Goal: Task Accomplishment & Management: Use online tool/utility

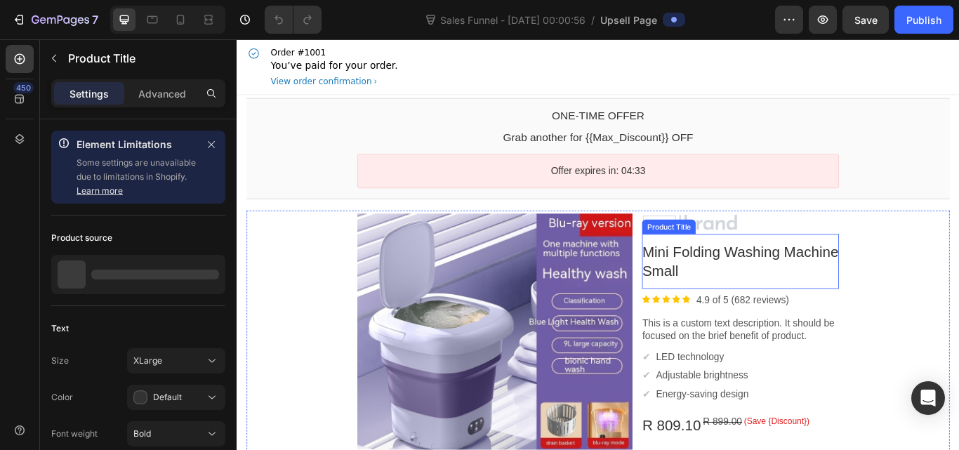
click at [786, 299] on bdo "Mini Folding Washing Machine Small" at bounding box center [823, 298] width 229 height 41
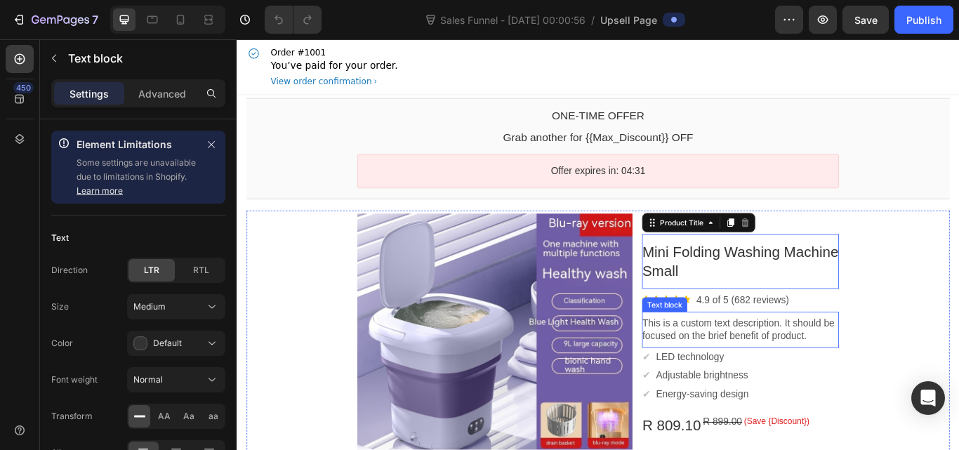
click at [772, 387] on p "This is a custom text description. It should be focused on the brief benefit of…" at bounding box center [824, 378] width 230 height 29
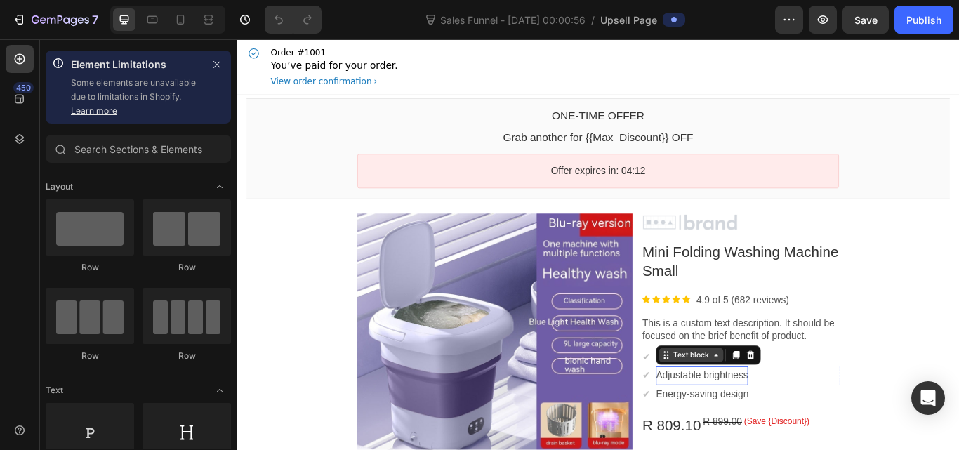
click at [745, 409] on div "Text block" at bounding box center [766, 407] width 47 height 11
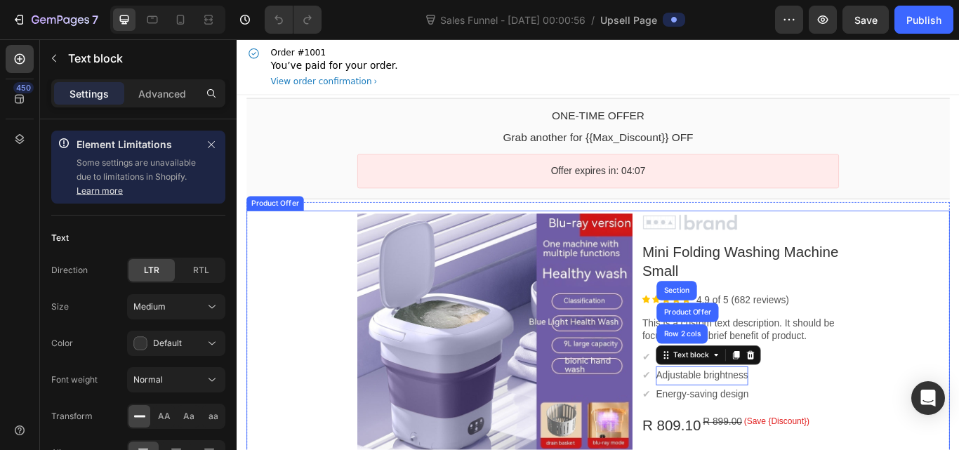
click at [936, 430] on div "Product Images Image Mini Folding Washing Machine Small Product Title Image 4.9…" at bounding box center [658, 436] width 820 height 395
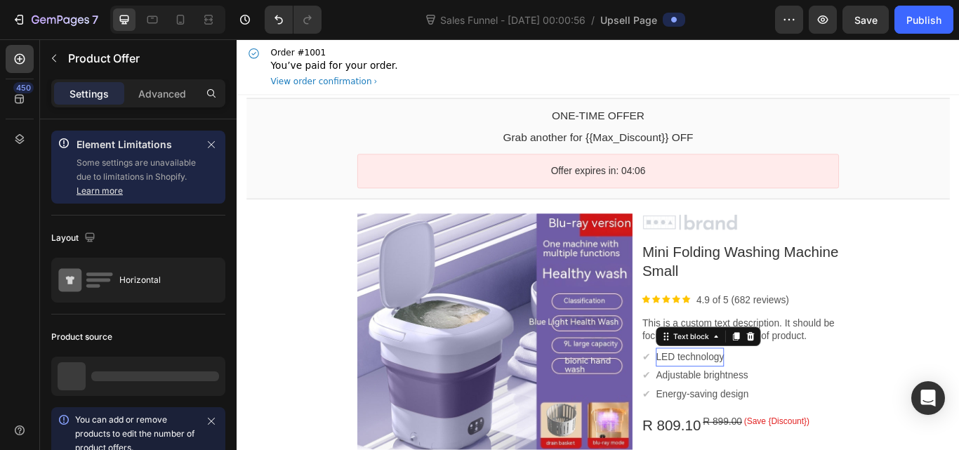
click at [760, 410] on p "LED technology" at bounding box center [764, 410] width 79 height 15
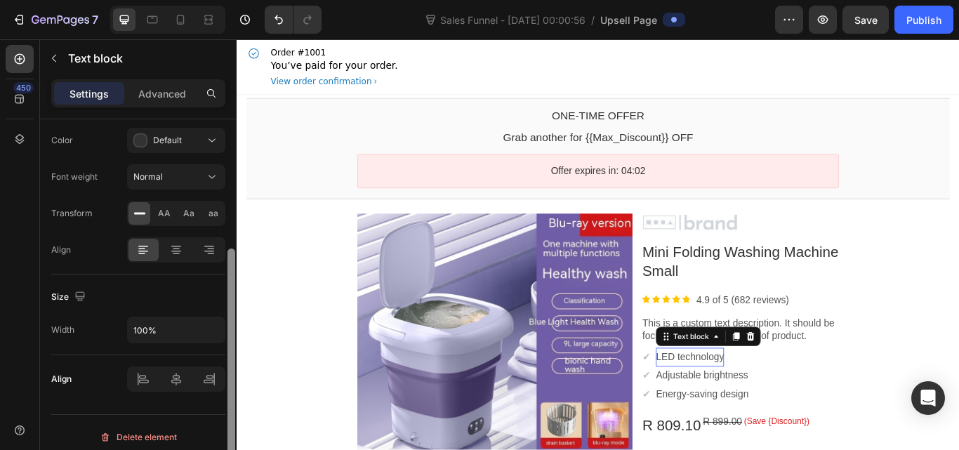
scroll to position [212, 0]
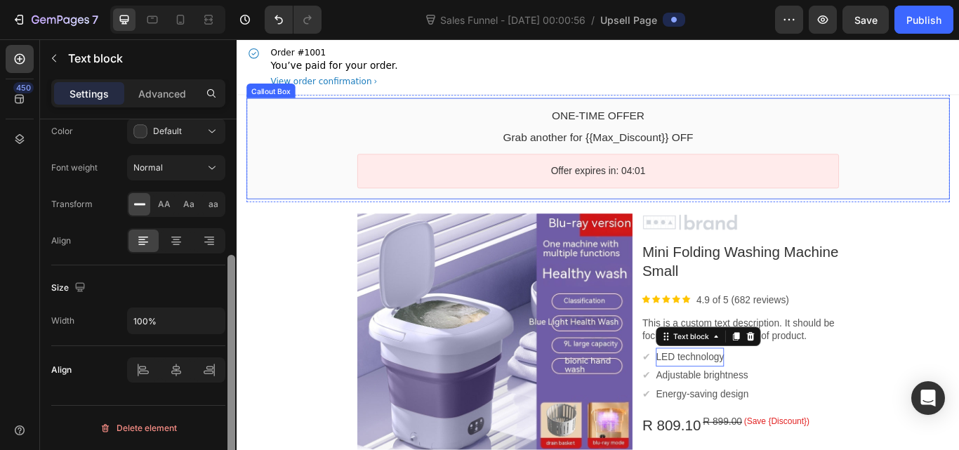
drag, startPoint x: 465, startPoint y: 255, endPoint x: 259, endPoint y: 209, distance: 211.5
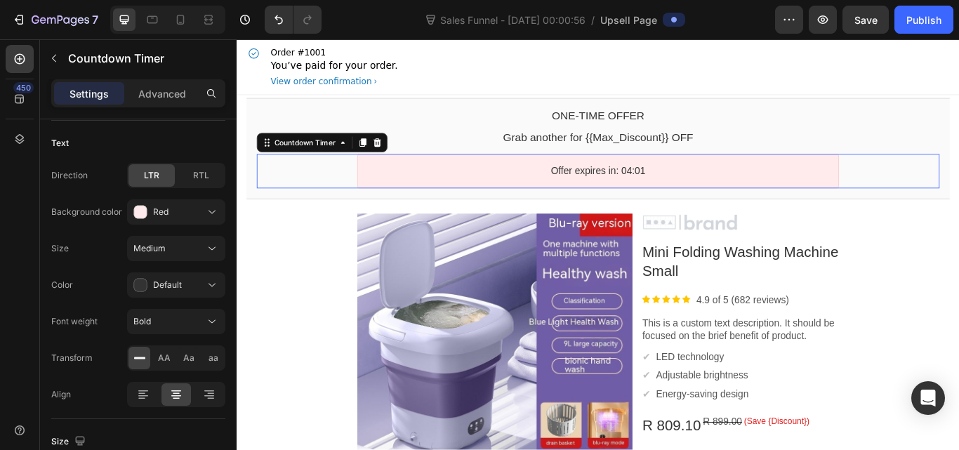
scroll to position [0, 0]
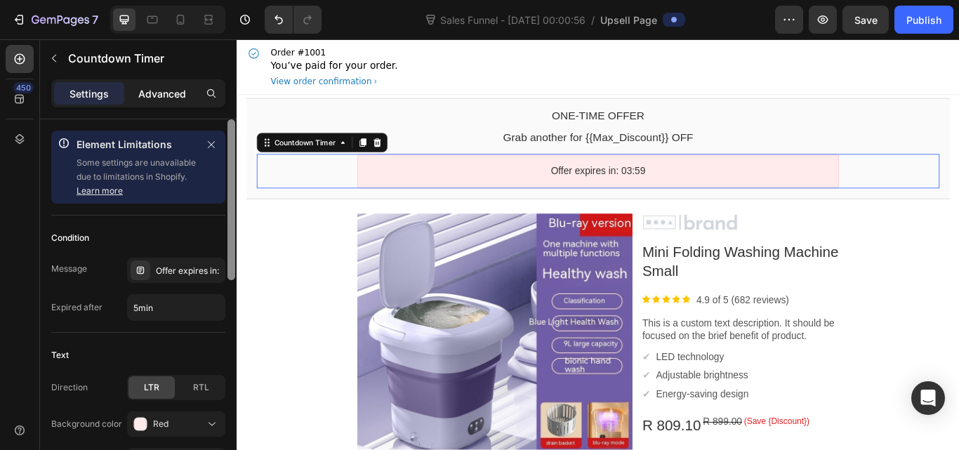
click at [159, 96] on p "Advanced" at bounding box center [162, 93] width 48 height 15
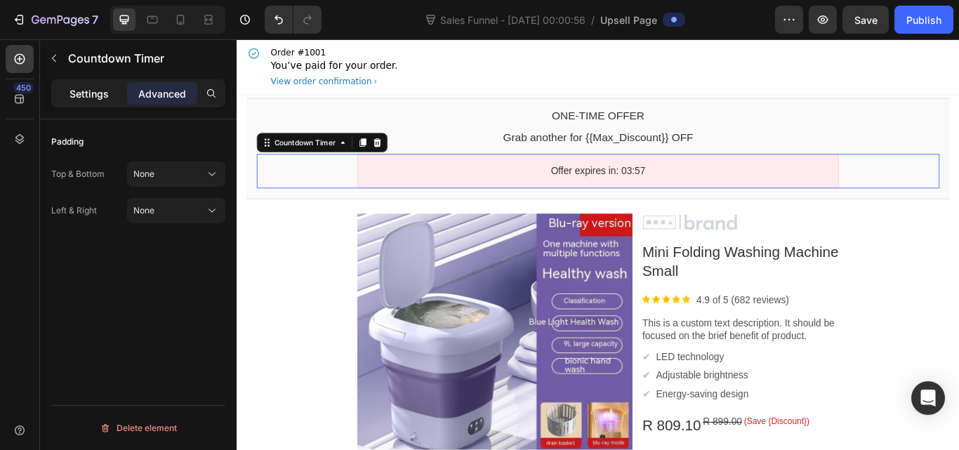
click at [96, 88] on p "Settings" at bounding box center [88, 93] width 39 height 15
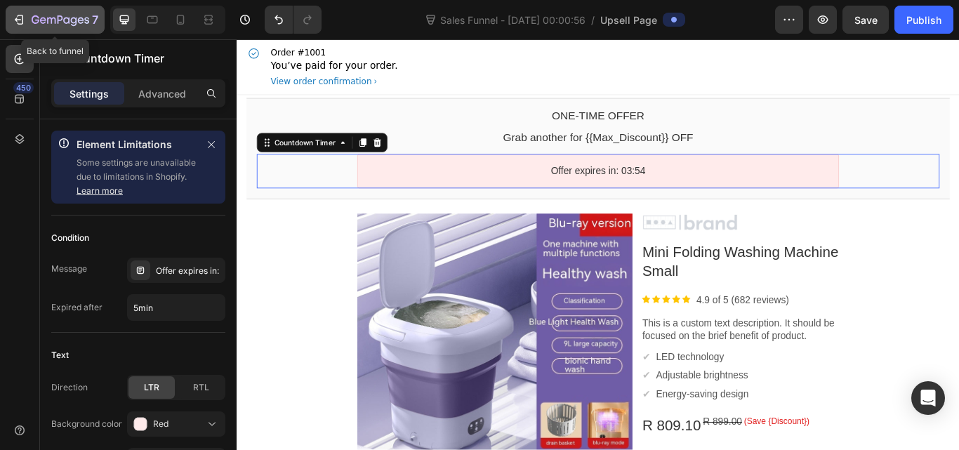
click at [18, 24] on icon "button" at bounding box center [21, 20] width 6 height 10
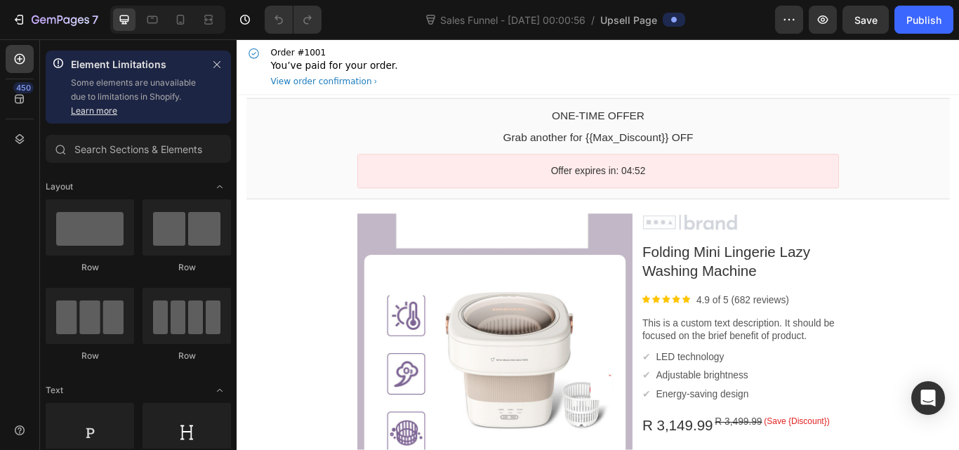
scroll to position [418, 0]
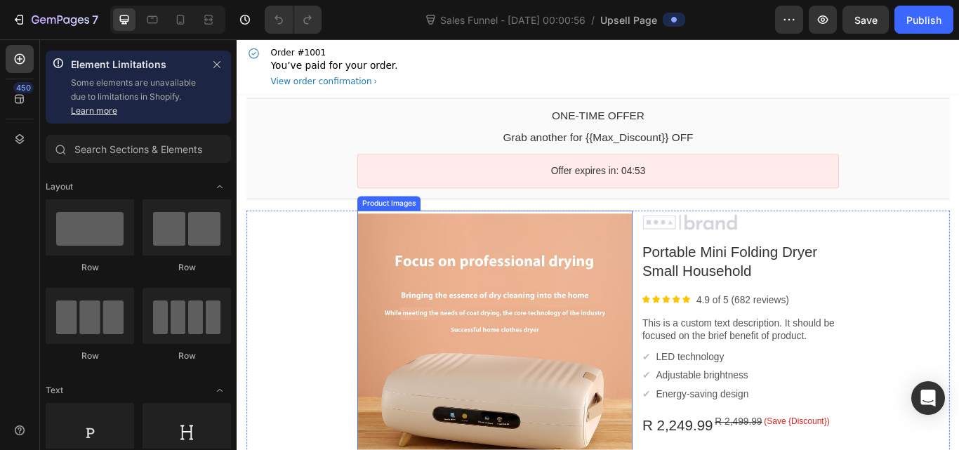
click at [644, 308] on div at bounding box center [537, 403] width 321 height 321
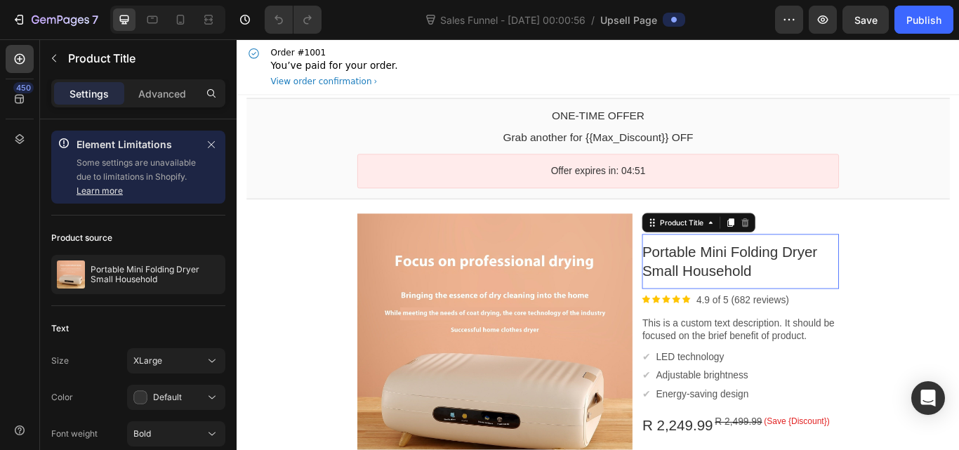
click at [805, 305] on bdo "Portable Mini Folding Dryer Small Household" at bounding box center [811, 298] width 204 height 41
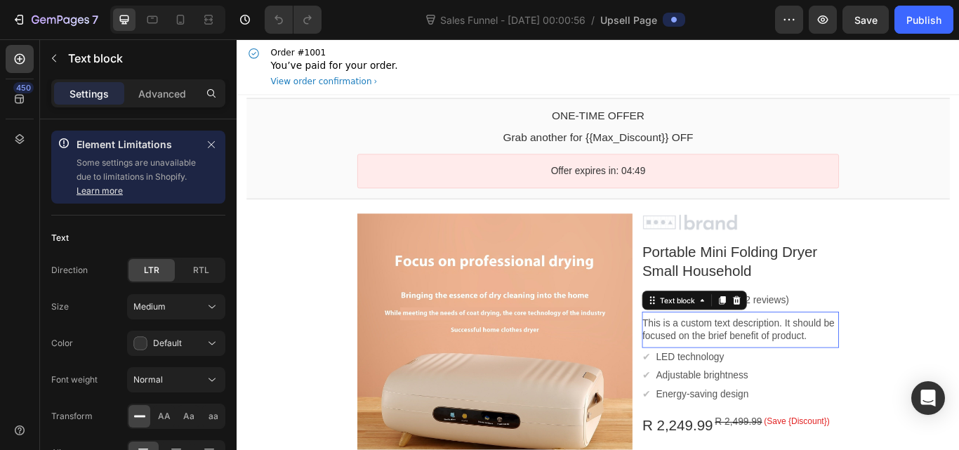
click at [788, 390] on p "This is a custom text description. It should be focused on the brief benefit of…" at bounding box center [824, 378] width 230 height 29
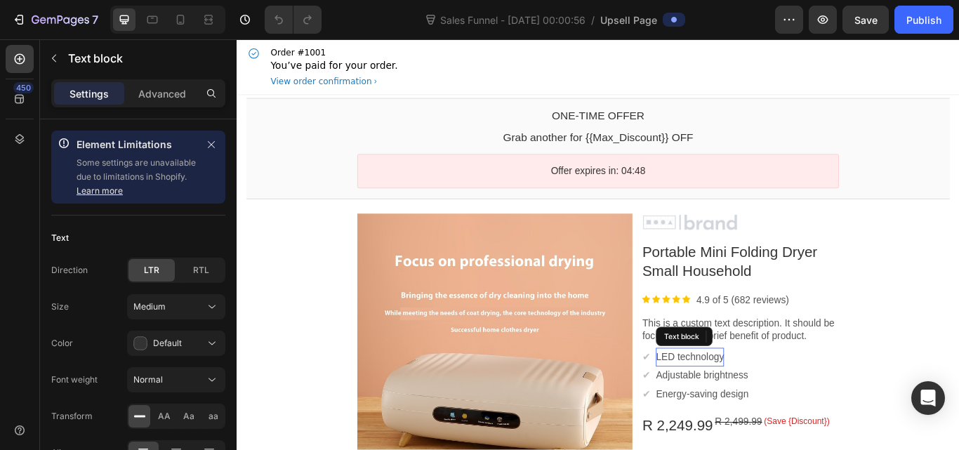
click at [784, 405] on p "LED technology" at bounding box center [764, 410] width 79 height 15
click at [798, 385] on icon at bounding box center [795, 385] width 11 height 11
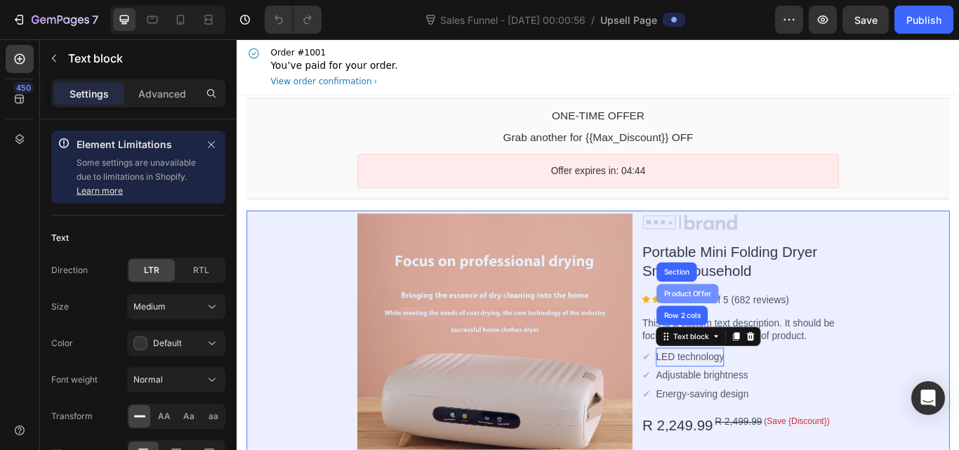
click at [779, 338] on div "Product Offer" at bounding box center [761, 336] width 61 height 8
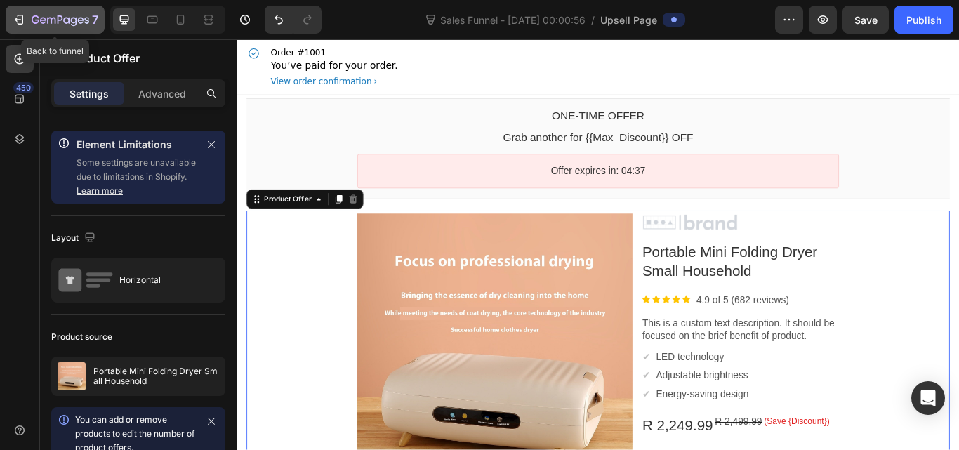
click at [84, 19] on icon "button" at bounding box center [61, 21] width 58 height 12
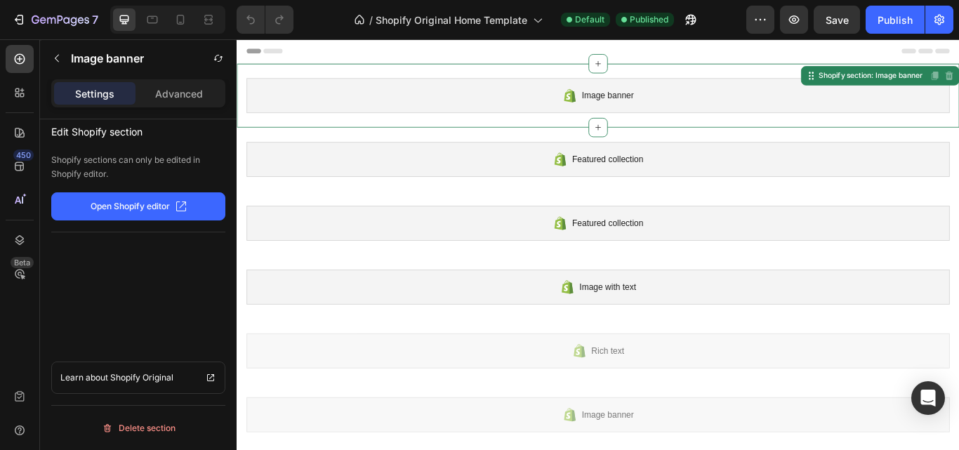
click at [160, 195] on button "Open Shopify editor" at bounding box center [138, 206] width 174 height 28
click at [201, 91] on p "Advanced" at bounding box center [179, 93] width 48 height 15
click at [111, 90] on p "Settings" at bounding box center [94, 93] width 39 height 15
click at [18, 164] on icon at bounding box center [20, 166] width 14 height 14
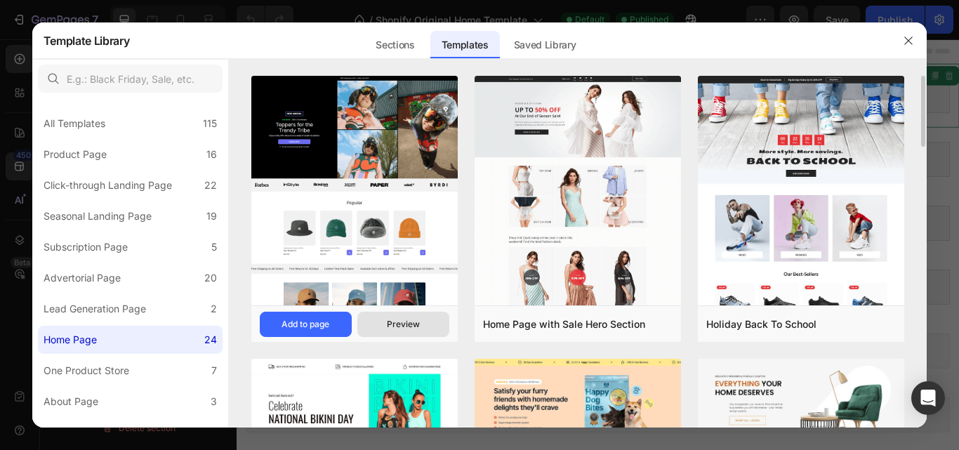
click at [404, 322] on div "Preview" at bounding box center [403, 324] width 33 height 13
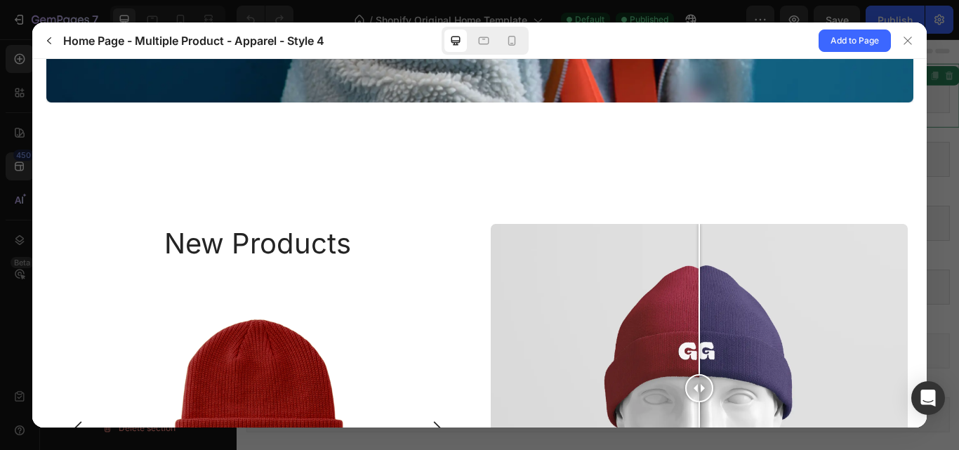
scroll to position [2255, 0]
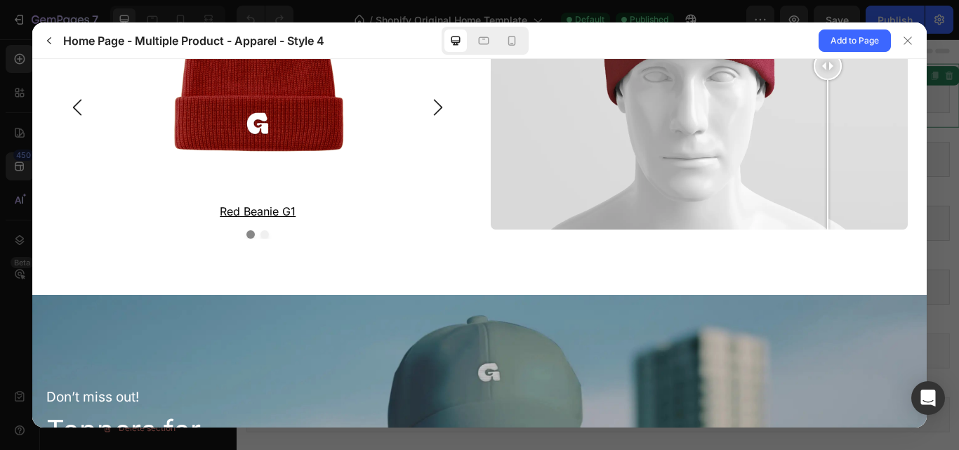
drag, startPoint x: 691, startPoint y: 139, endPoint x: 821, endPoint y: 155, distance: 131.5
click at [821, 155] on div at bounding box center [827, 66] width 28 height 328
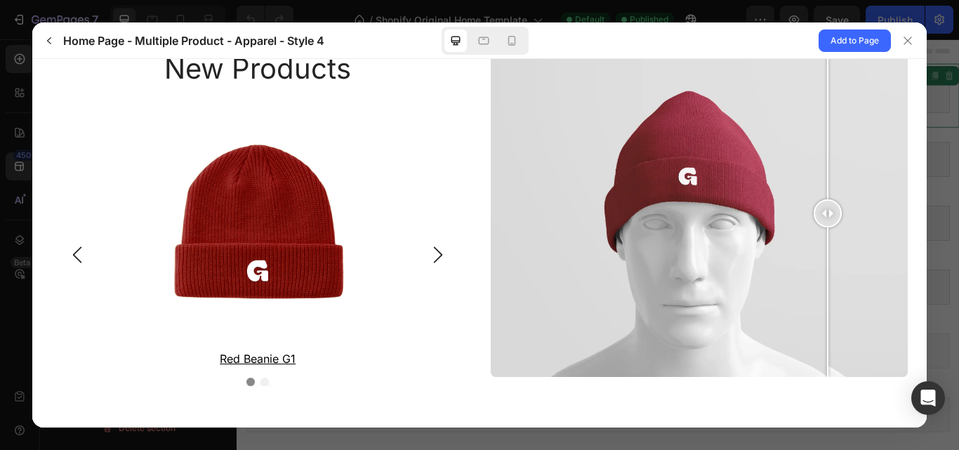
scroll to position [2090, 0]
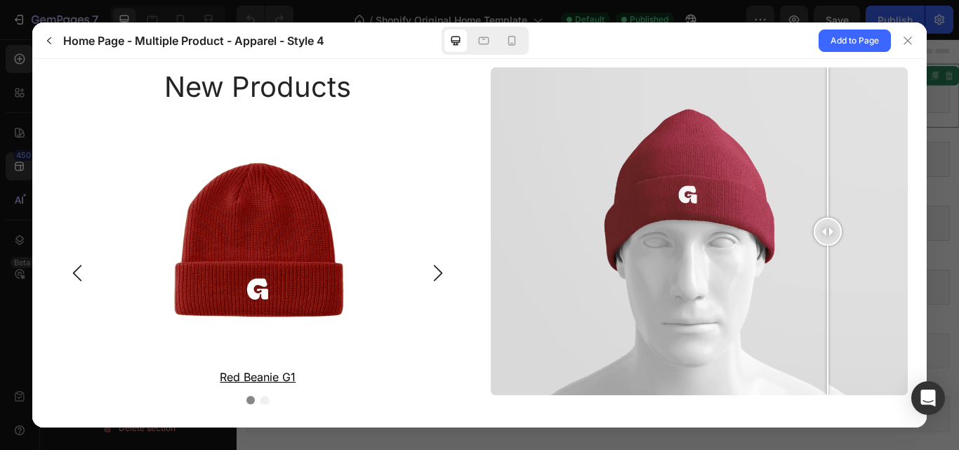
click at [432, 265] on icon "Carousel Next Arrow" at bounding box center [437, 273] width 17 height 17
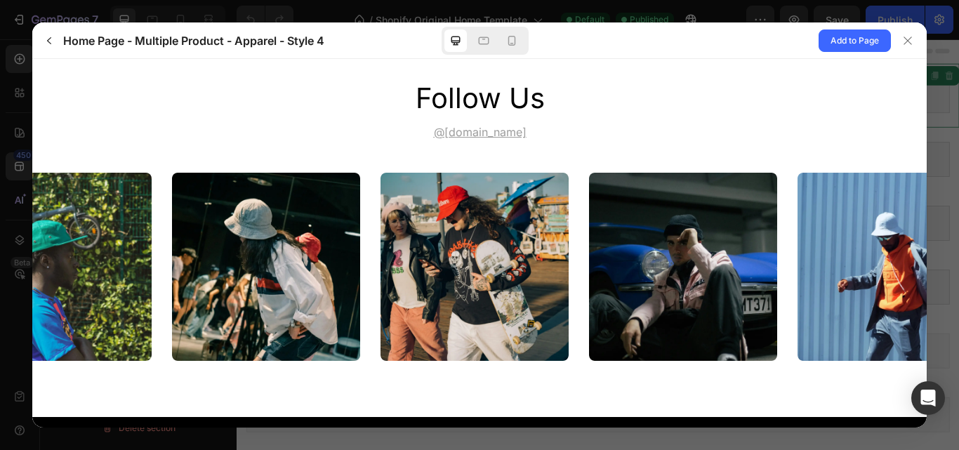
scroll to position [3940, 0]
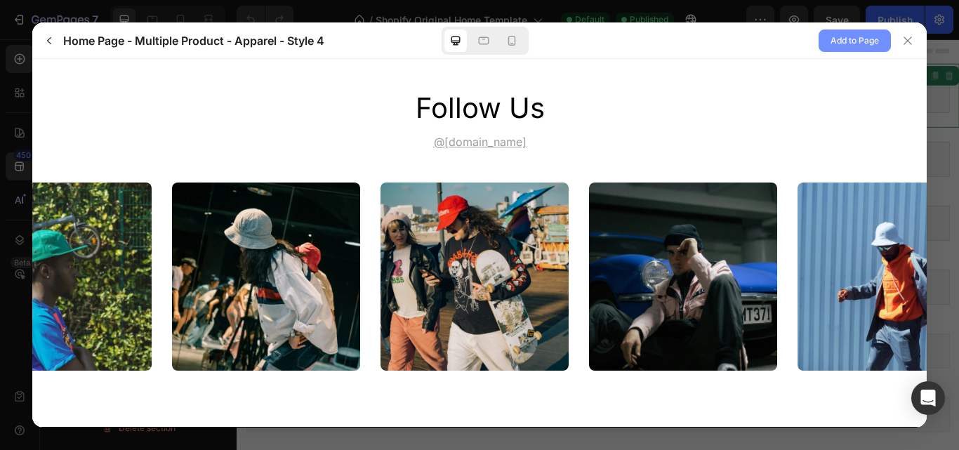
click at [848, 38] on span "Add to Page" at bounding box center [854, 40] width 48 height 17
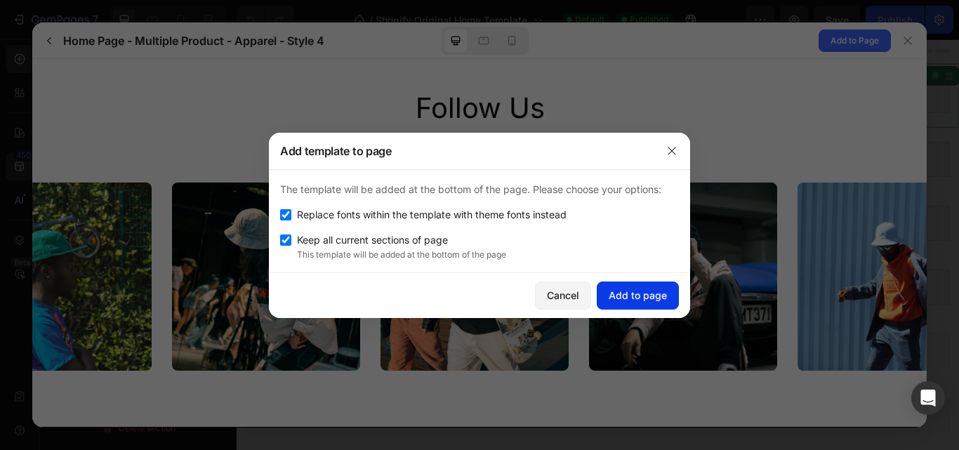
click at [652, 291] on div "Add to page" at bounding box center [638, 295] width 58 height 15
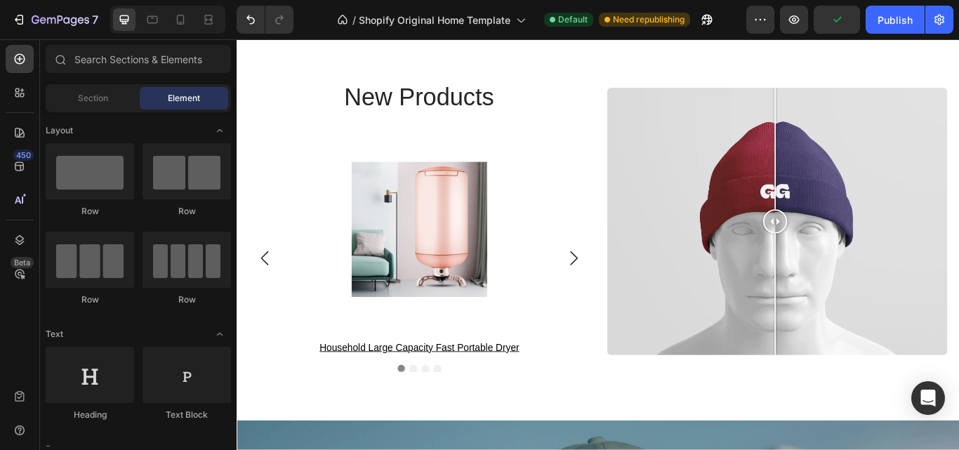
scroll to position [2697, 0]
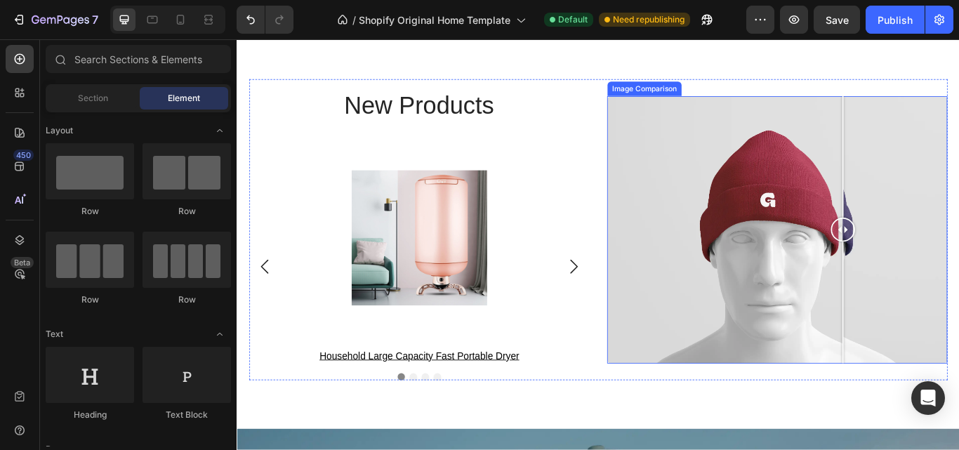
drag, startPoint x: 858, startPoint y: 258, endPoint x: 937, endPoint y: 258, distance: 79.3
click at [937, 258] on div at bounding box center [943, 262] width 28 height 28
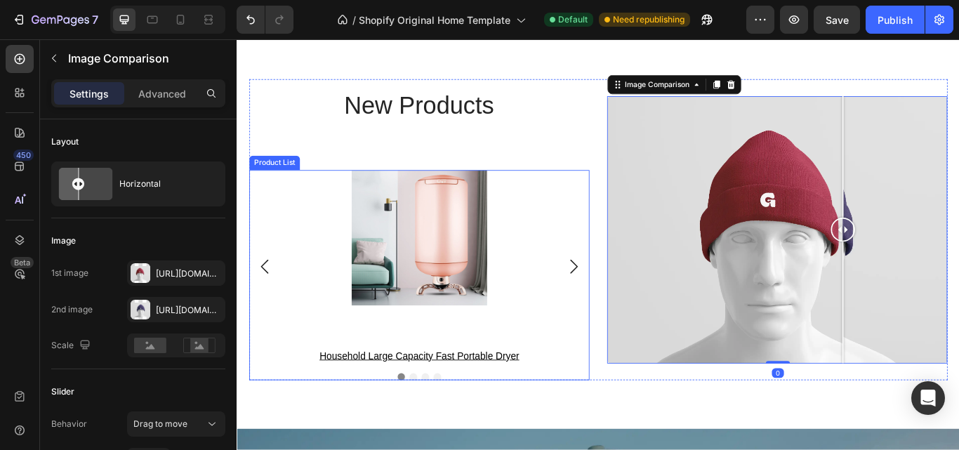
click at [624, 300] on icon "Carousel Next Arrow" at bounding box center [629, 304] width 17 height 17
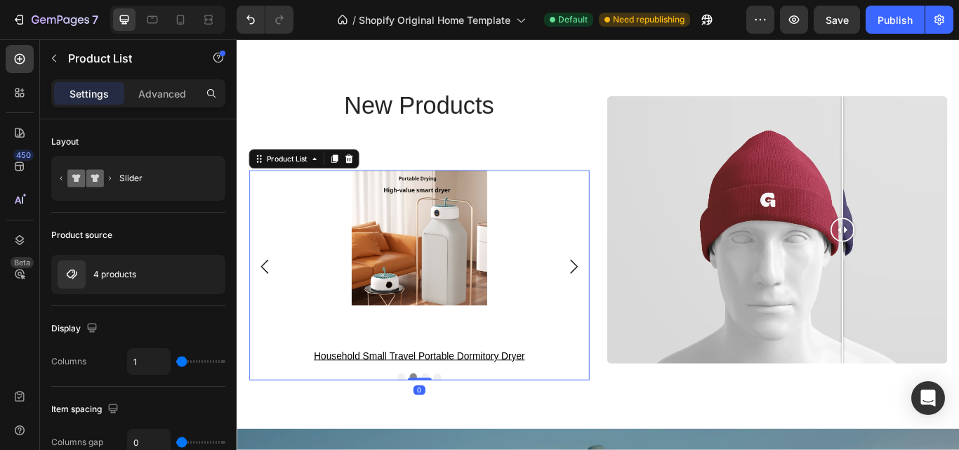
click at [624, 300] on icon "Carousel Next Arrow" at bounding box center [629, 304] width 17 height 17
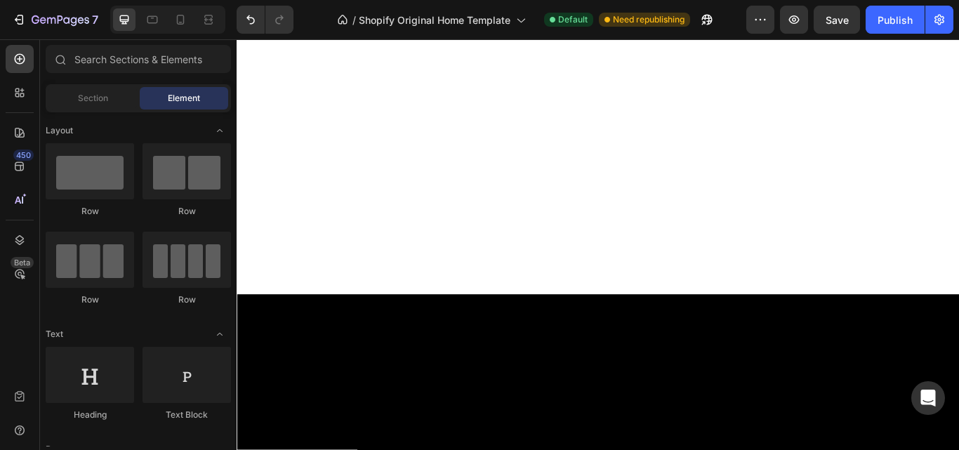
scroll to position [1716, 0]
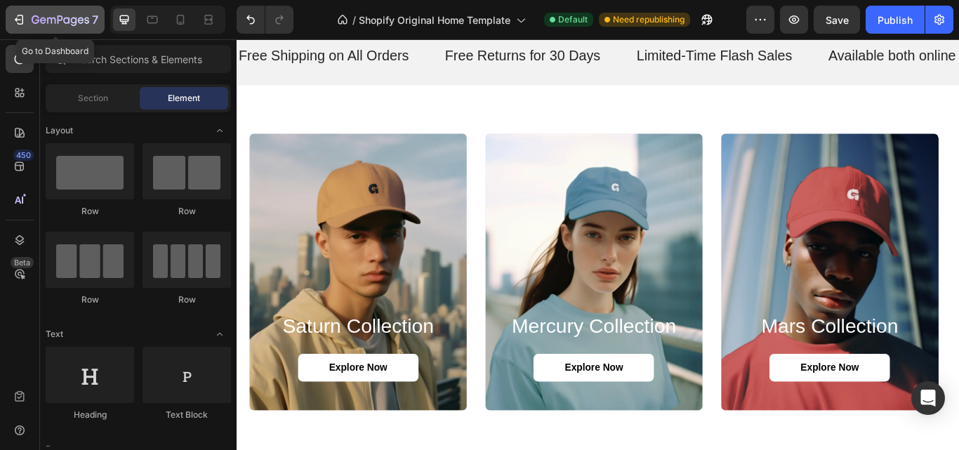
click at [60, 18] on icon "button" at bounding box center [61, 21] width 58 height 12
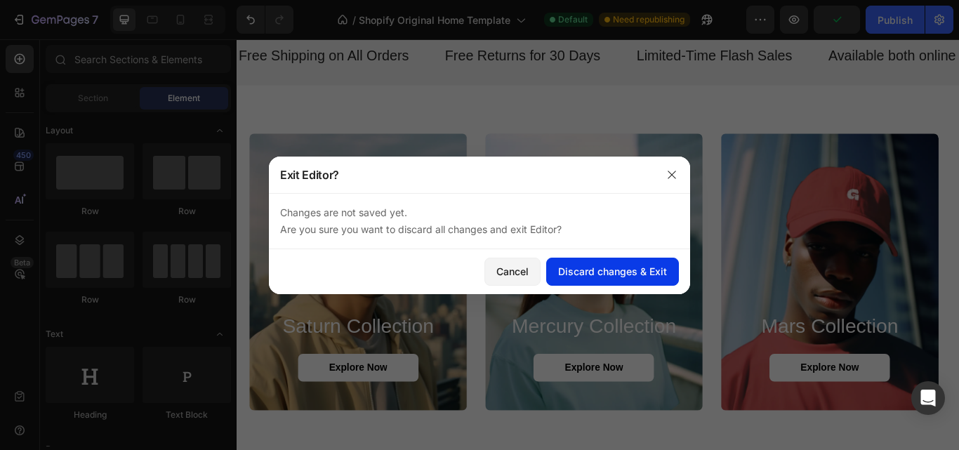
click at [608, 267] on div "Discard changes & Exit" at bounding box center [612, 271] width 109 height 15
